Goal: Task Accomplishment & Management: Use online tool/utility

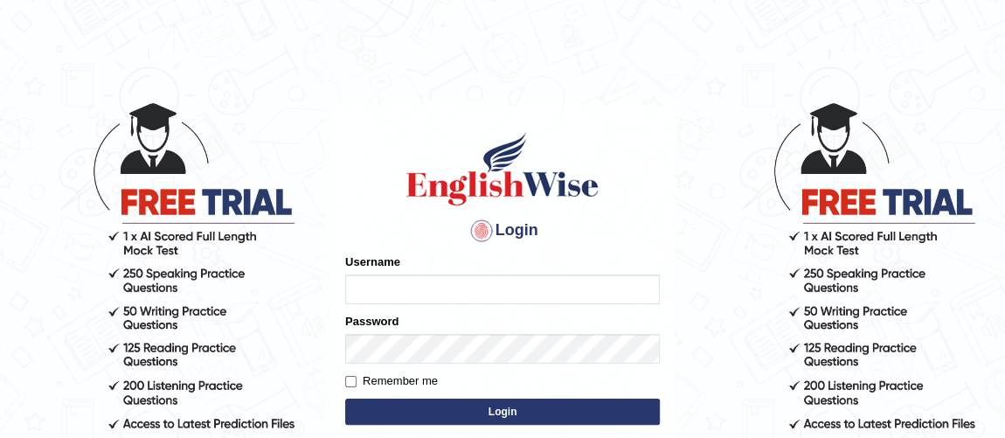
type input "Ferschmall"
click at [490, 416] on button "Login" at bounding box center [502, 412] width 315 height 26
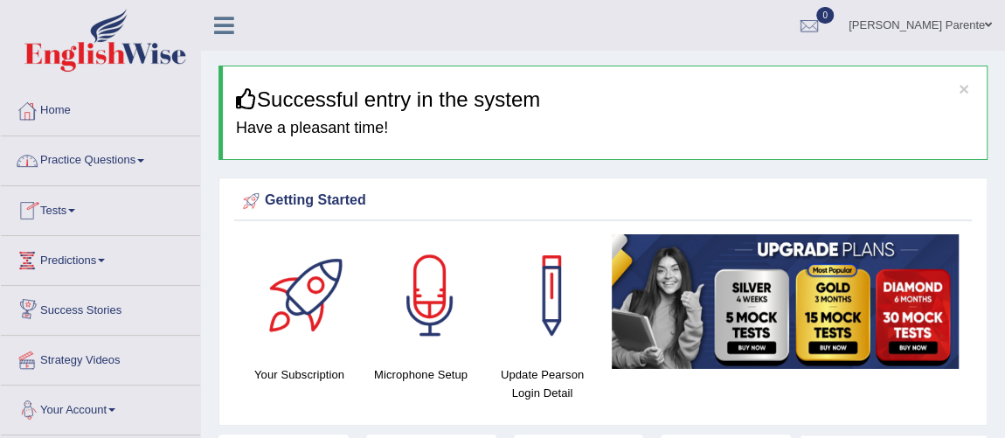
click at [60, 200] on link "Tests" at bounding box center [100, 208] width 199 height 44
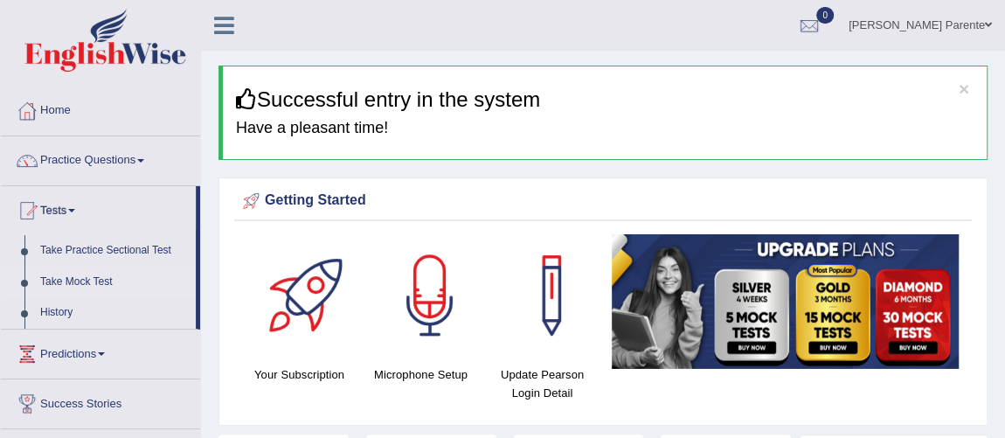
click at [101, 284] on link "Take Mock Test" at bounding box center [113, 282] width 163 height 31
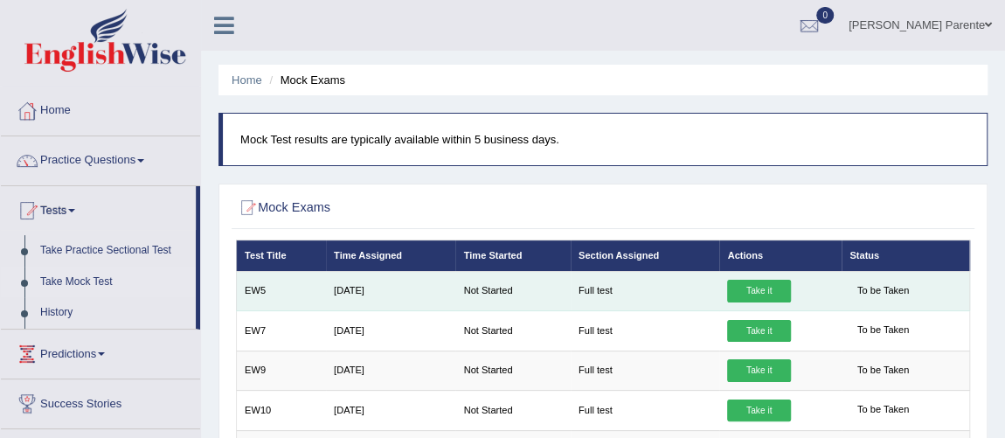
click at [777, 291] on link "Take it" at bounding box center [758, 291] width 63 height 23
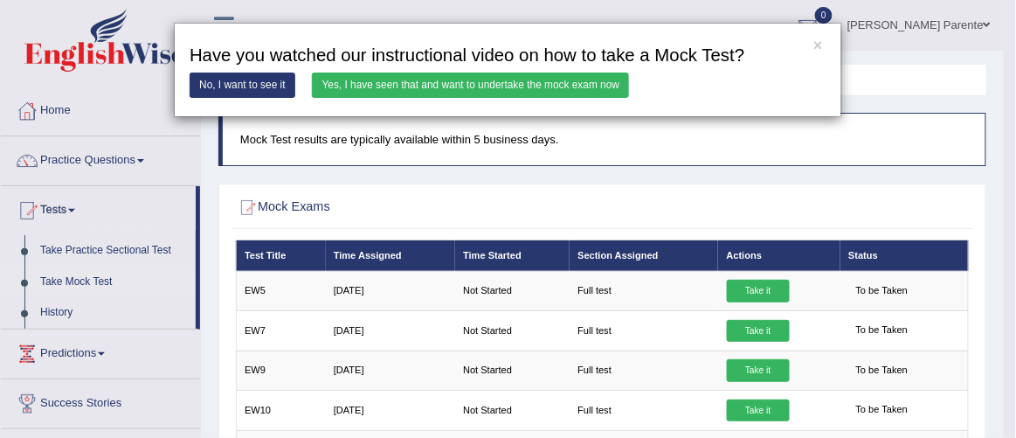
click at [536, 78] on link "Yes, I have seen that and want to undertake the mock exam now" at bounding box center [470, 85] width 317 height 25
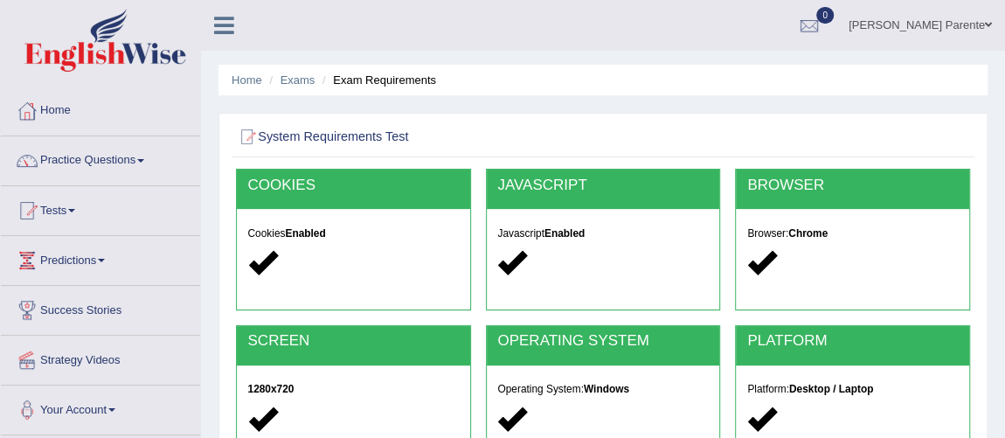
click at [1001, 261] on div "Home Exams Exam Requirements System Requirements Test [GEOGRAPHIC_DATA] Cookies…" at bounding box center [603, 437] width 804 height 874
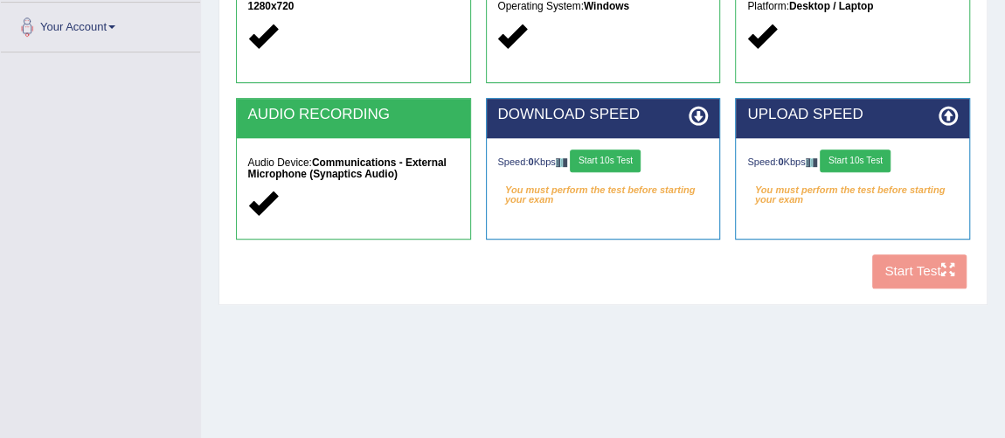
click at [625, 159] on button "Start 10s Test" at bounding box center [605, 160] width 71 height 23
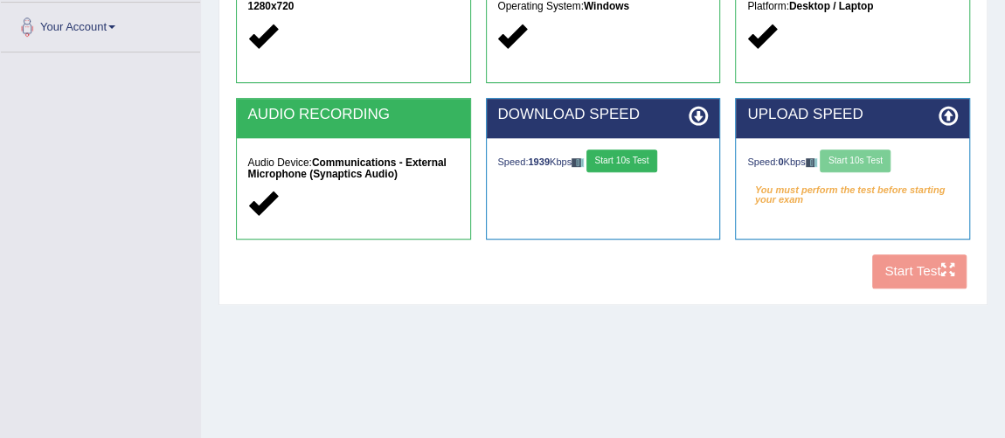
click at [619, 155] on button "Start 10s Test" at bounding box center [621, 160] width 71 height 23
click at [871, 149] on button "Start 10s Test" at bounding box center [855, 160] width 71 height 23
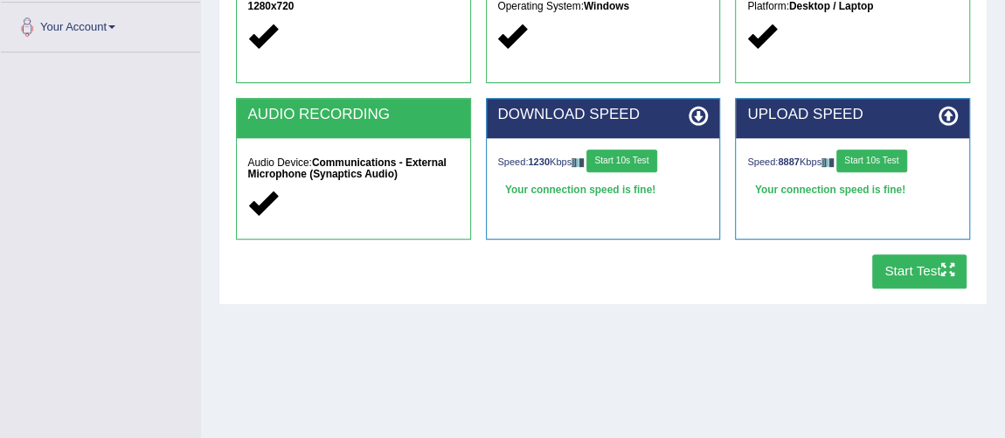
click at [940, 281] on button "Start Test" at bounding box center [919, 271] width 95 height 34
